Goal: Use online tool/utility: Use online tool/utility

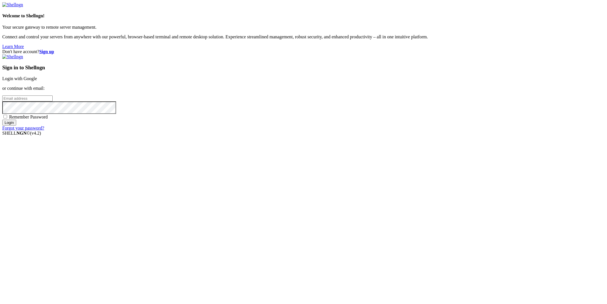
click at [37, 81] on link "Login with Google" at bounding box center [19, 78] width 35 height 5
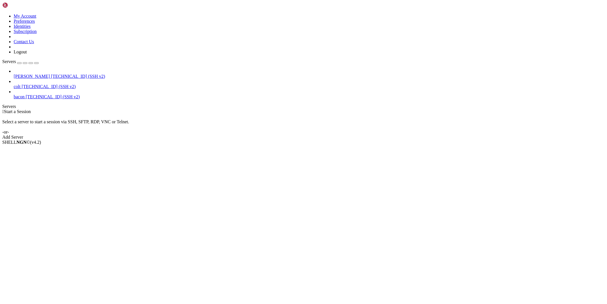
click at [42, 74] on span "[PERSON_NAME]" at bounding box center [32, 76] width 36 height 5
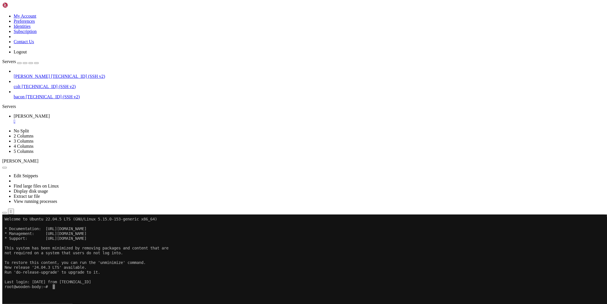
click at [5, 213] on icon "button" at bounding box center [5, 213] width 0 height 0
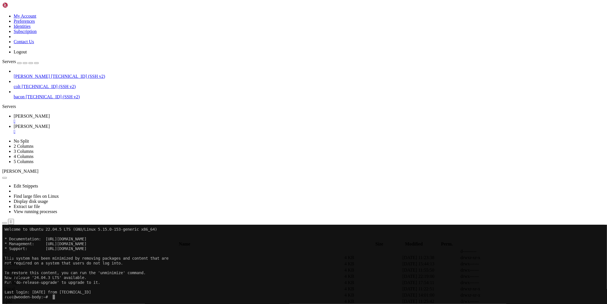
click at [93, 261] on td " bypass" at bounding box center [175, 264] width 344 height 6
type input "/root/ryx/bypass"
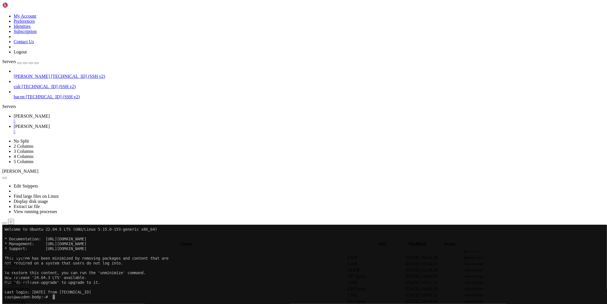
click at [521, 270] on icon at bounding box center [521, 270] width 0 height 0
drag, startPoint x: 195, startPoint y: 214, endPoint x: 112, endPoint y: 215, distance: 83.3
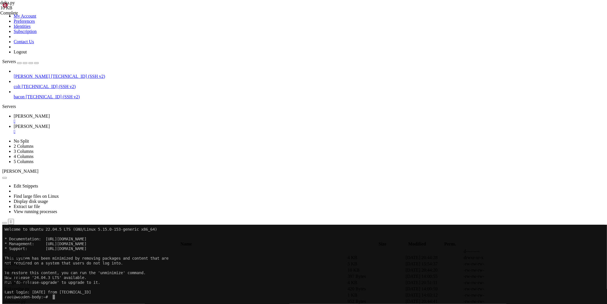
type textarea "proxy=None"
click at [50, 114] on span "[PERSON_NAME]" at bounding box center [32, 116] width 36 height 5
